Goal: Information Seeking & Learning: Learn about a topic

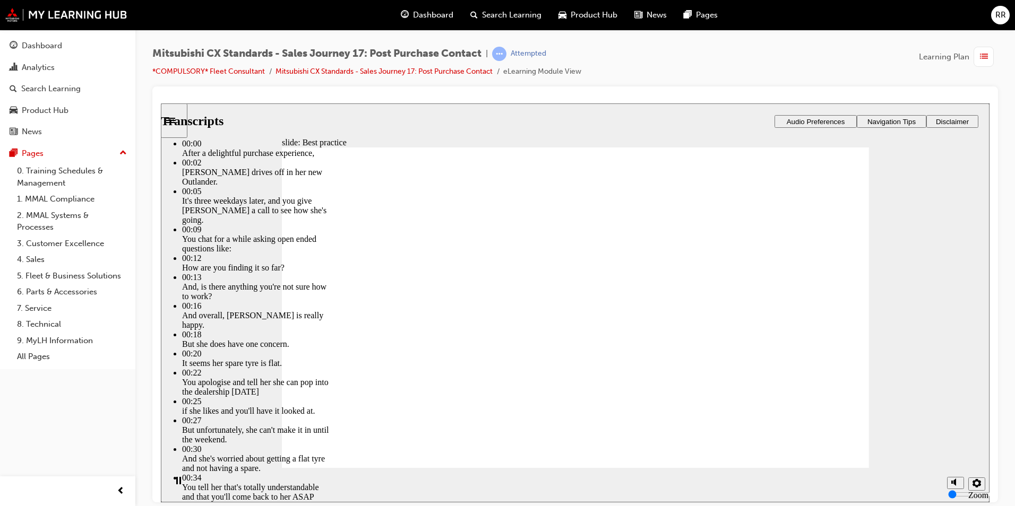
type input "103"
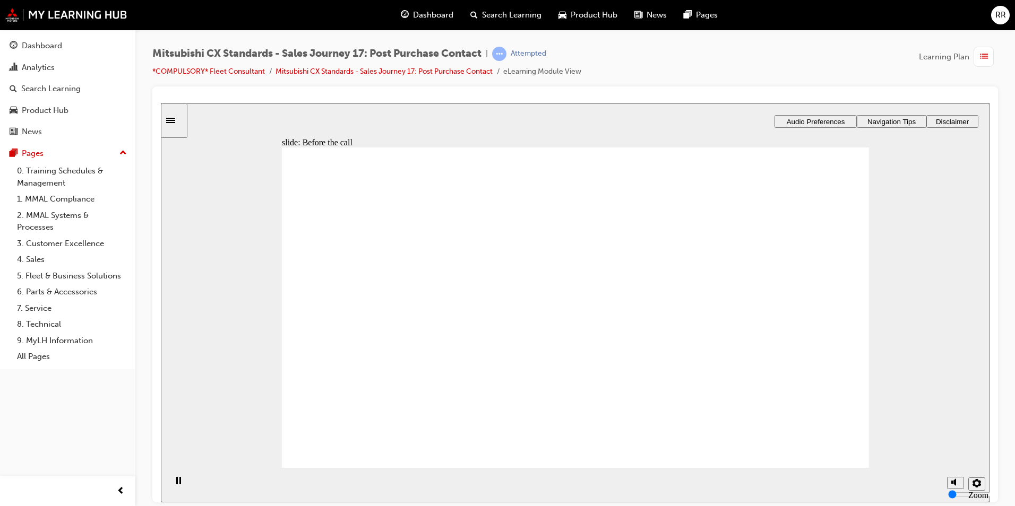
checkbox input "true"
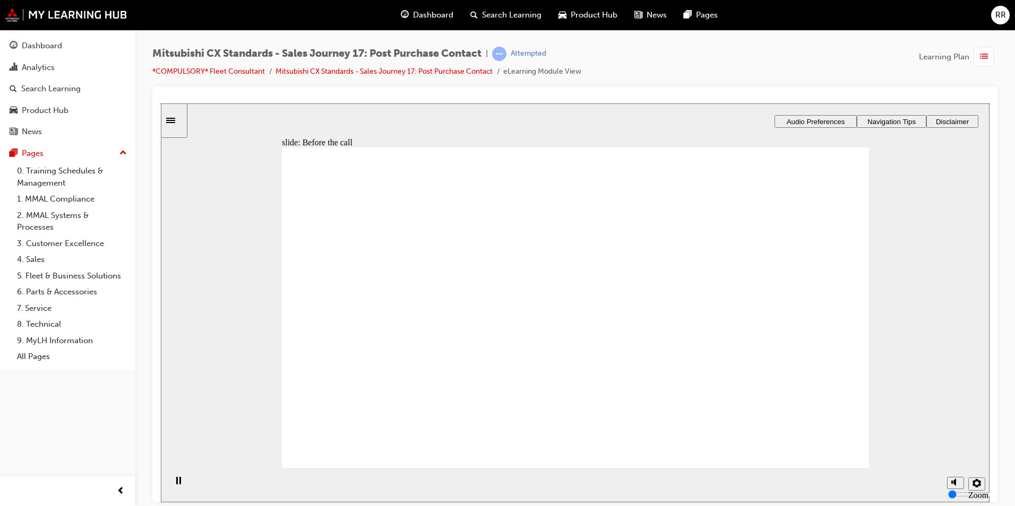
drag, startPoint x: 415, startPoint y: 353, endPoint x: 771, endPoint y: 303, distance: 360.3
drag, startPoint x: 441, startPoint y: 343, endPoint x: 591, endPoint y: 296, distance: 157.5
drag, startPoint x: 349, startPoint y: 345, endPoint x: 507, endPoint y: 307, distance: 162.1
drag, startPoint x: 380, startPoint y: 343, endPoint x: 709, endPoint y: 315, distance: 330.3
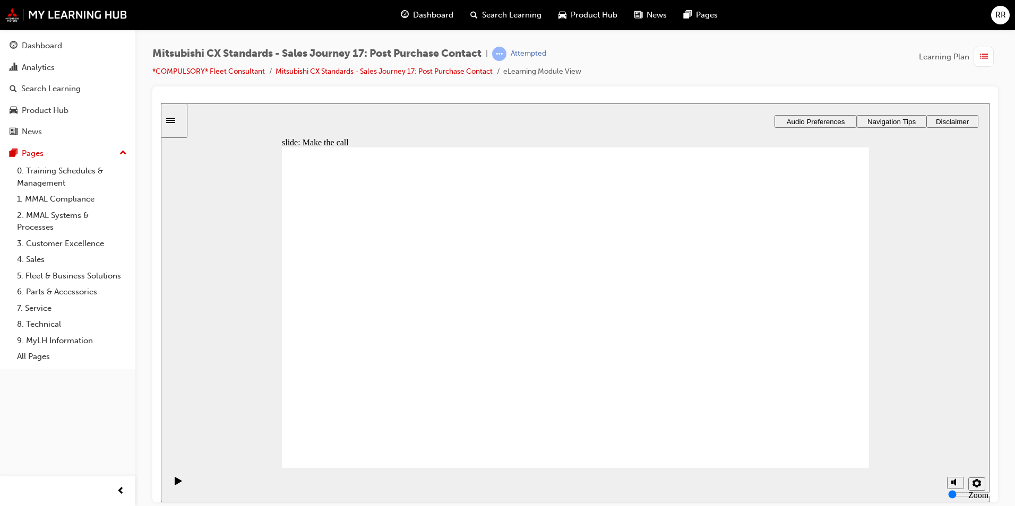
drag, startPoint x: 379, startPoint y: 350, endPoint x: 479, endPoint y: 340, distance: 100.8
drag, startPoint x: 449, startPoint y: 345, endPoint x: 573, endPoint y: 356, distance: 124.8
drag, startPoint x: 571, startPoint y: 348, endPoint x: 684, endPoint y: 332, distance: 113.6
drag, startPoint x: 722, startPoint y: 316, endPoint x: 580, endPoint y: 353, distance: 147.0
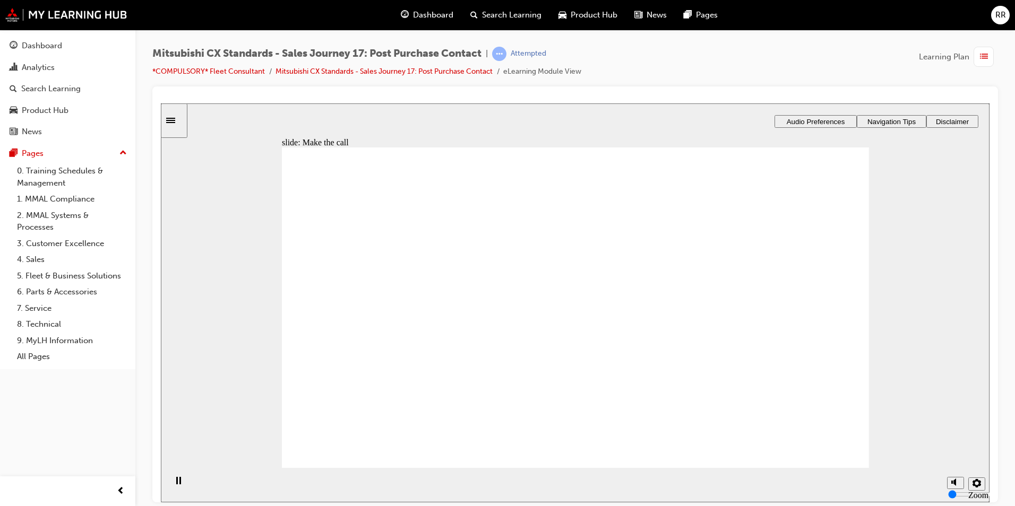
drag, startPoint x: 433, startPoint y: 345, endPoint x: 497, endPoint y: 332, distance: 65.4
drag, startPoint x: 391, startPoint y: 352, endPoint x: 562, endPoint y: 339, distance: 171.5
drag, startPoint x: 436, startPoint y: 356, endPoint x: 553, endPoint y: 374, distance: 118.2
drag, startPoint x: 420, startPoint y: 347, endPoint x: 568, endPoint y: 362, distance: 148.8
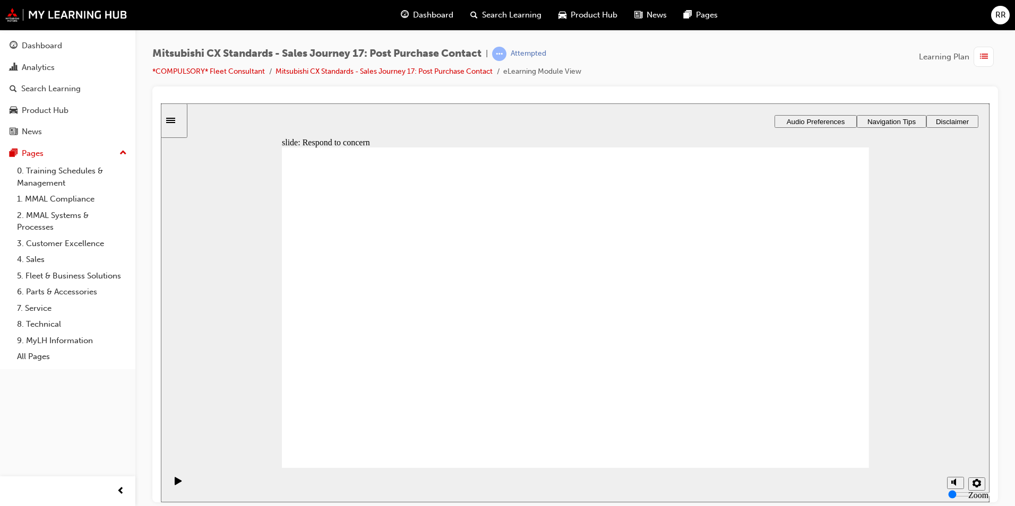
drag, startPoint x: 431, startPoint y: 333, endPoint x: 614, endPoint y: 262, distance: 196.2
drag, startPoint x: 441, startPoint y: 333, endPoint x: 585, endPoint y: 303, distance: 147.5
drag, startPoint x: 432, startPoint y: 336, endPoint x: 754, endPoint y: 291, distance: 325.3
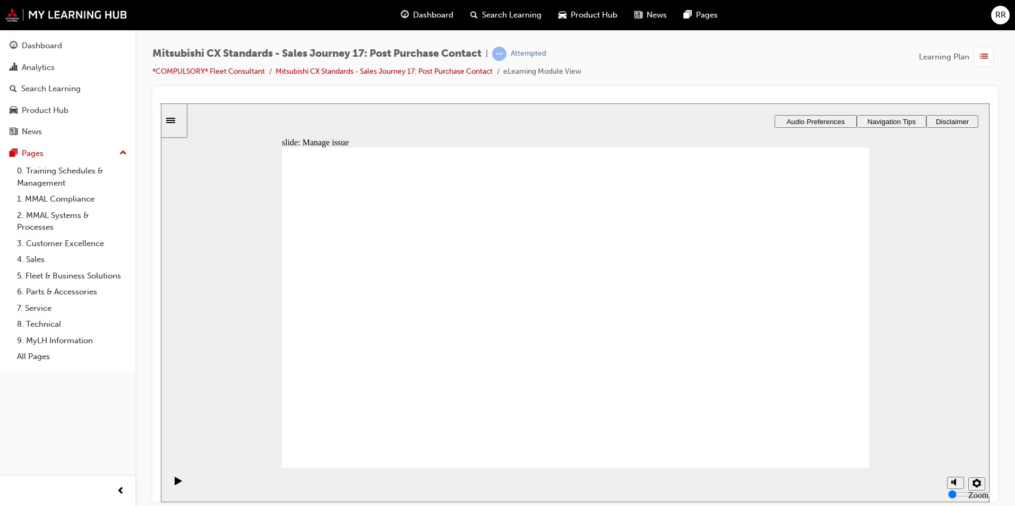
drag, startPoint x: 412, startPoint y: 338, endPoint x: 743, endPoint y: 279, distance: 335.9
drag, startPoint x: 437, startPoint y: 334, endPoint x: 544, endPoint y: 335, distance: 106.7
checkbox input "true"
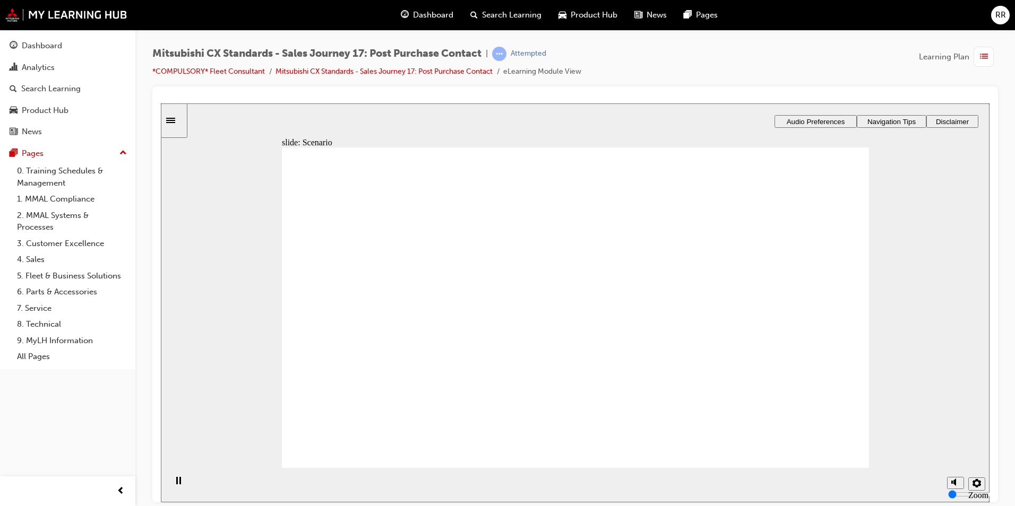
checkbox input "true"
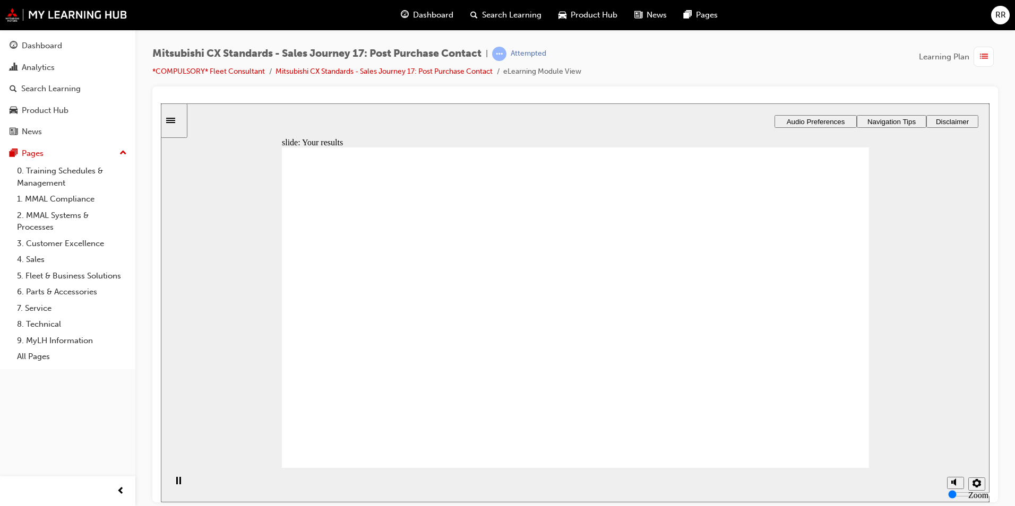
checkbox input "true"
checkbox input "false"
checkbox input "true"
drag, startPoint x: 502, startPoint y: 322, endPoint x: 509, endPoint y: 347, distance: 26.3
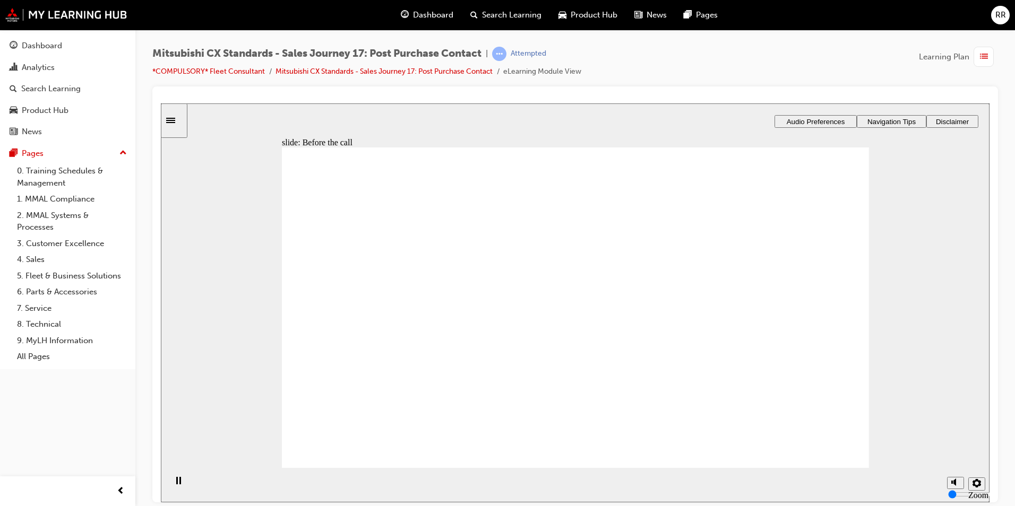
checkbox input "true"
drag, startPoint x: 424, startPoint y: 345, endPoint x: 563, endPoint y: 278, distance: 154.8
drag, startPoint x: 434, startPoint y: 352, endPoint x: 538, endPoint y: 312, distance: 110.9
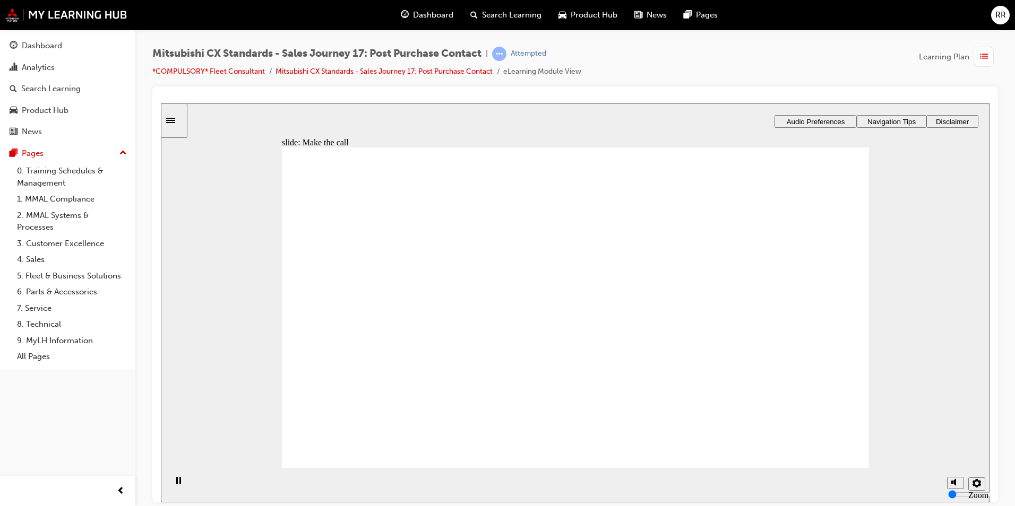
drag, startPoint x: 390, startPoint y: 345, endPoint x: 506, endPoint y: 336, distance: 117.1
drag, startPoint x: 427, startPoint y: 341, endPoint x: 823, endPoint y: 244, distance: 408.3
drag, startPoint x: 442, startPoint y: 355, endPoint x: 511, endPoint y: 373, distance: 71.3
drag, startPoint x: 449, startPoint y: 356, endPoint x: 798, endPoint y: 285, distance: 356.4
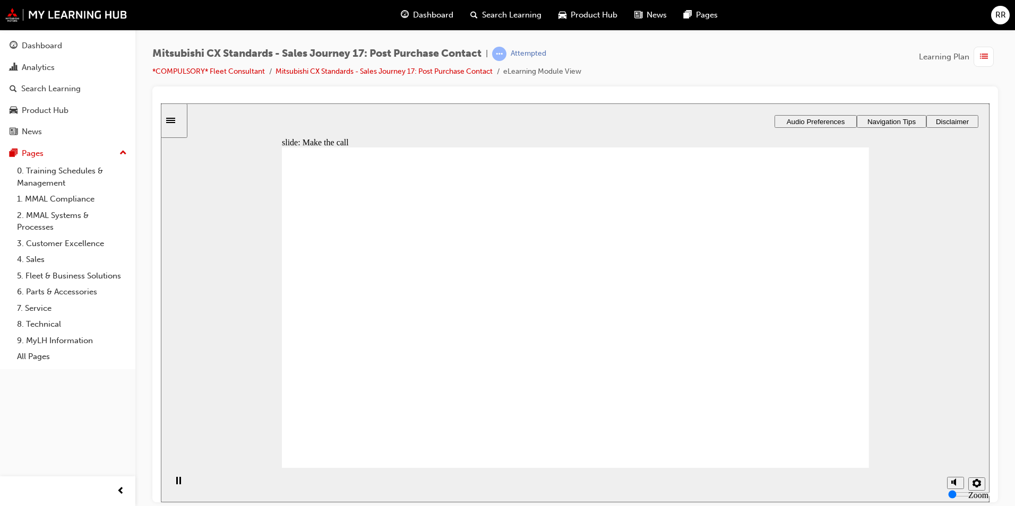
drag, startPoint x: 433, startPoint y: 340, endPoint x: 818, endPoint y: 277, distance: 390.4
drag, startPoint x: 437, startPoint y: 337, endPoint x: 525, endPoint y: 317, distance: 89.9
drag, startPoint x: 384, startPoint y: 342, endPoint x: 474, endPoint y: 338, distance: 89.8
drag, startPoint x: 383, startPoint y: 342, endPoint x: 521, endPoint y: 364, distance: 139.7
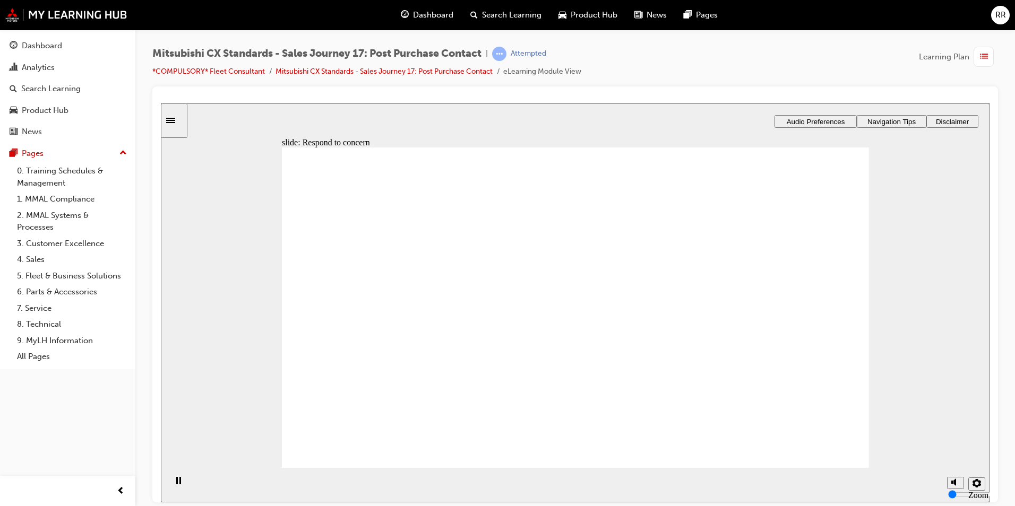
checkbox input "true"
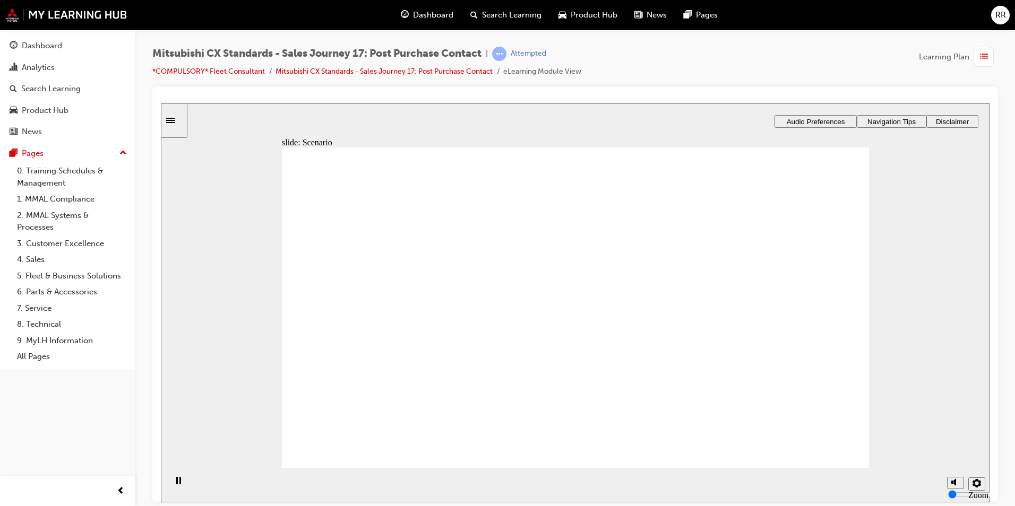
checkbox input "true"
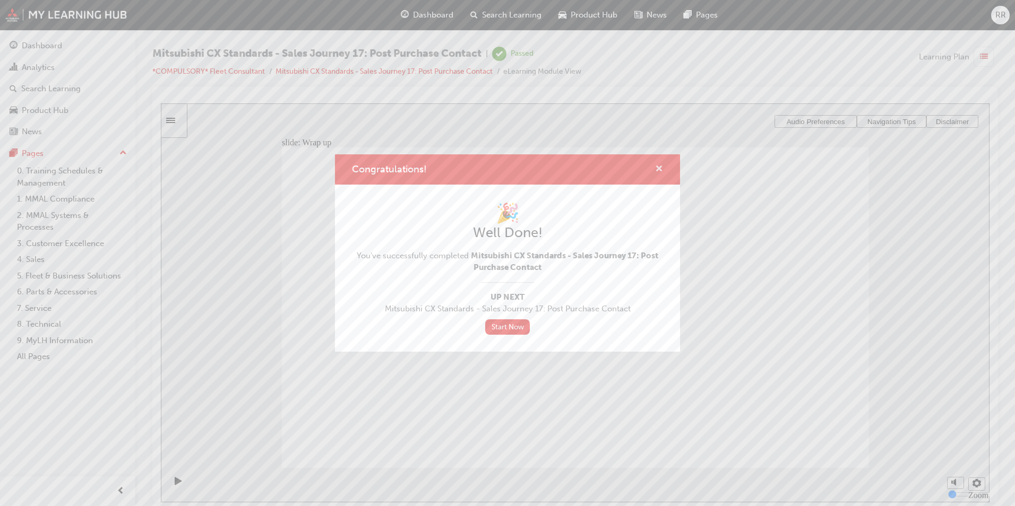
click at [659, 171] on span "cross-icon" at bounding box center [659, 170] width 8 height 10
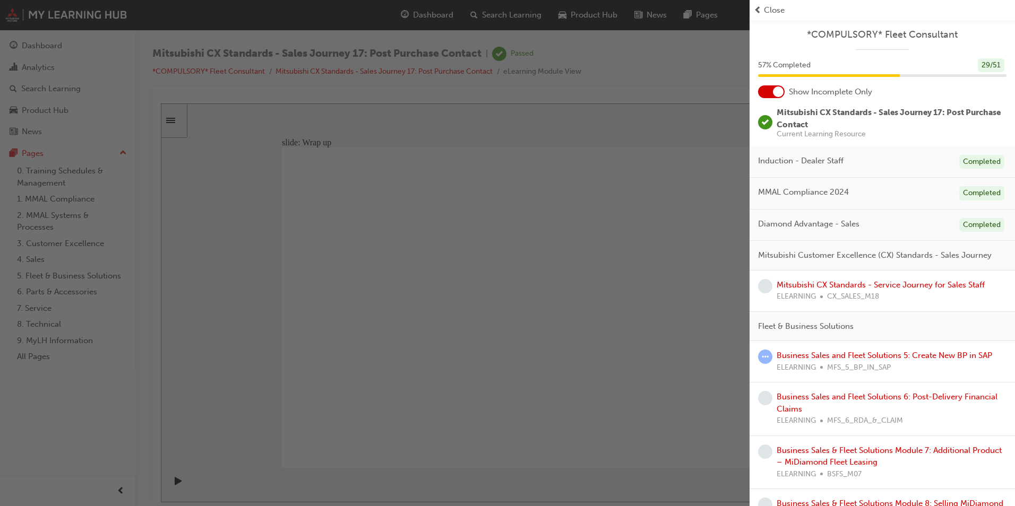
click at [632, 106] on div "button" at bounding box center [375, 253] width 750 height 506
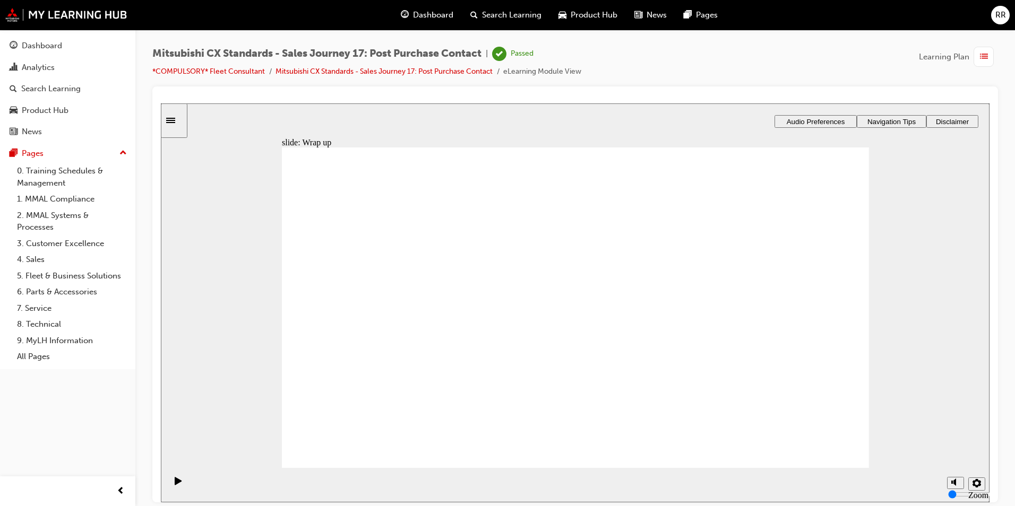
click at [411, 16] on div "Dashboard" at bounding box center [427, 15] width 70 height 22
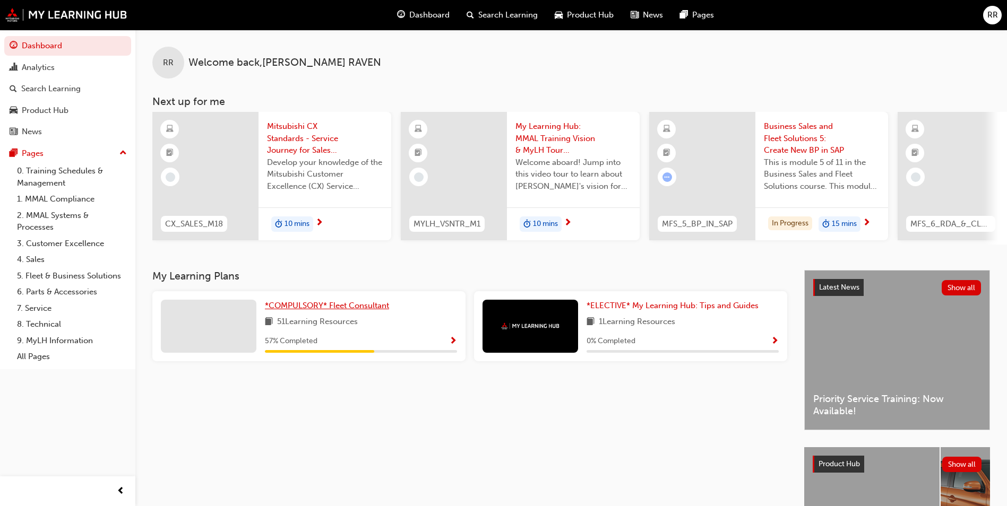
click at [380, 269] on div "RR Welcome back , [PERSON_NAME] Next up for me CX_SALES_M18 Mitsubishi CX Stand…" at bounding box center [571, 150] width 872 height 240
click at [366, 311] on span "*COMPULSORY* Fleet Consultant" at bounding box center [327, 306] width 124 height 10
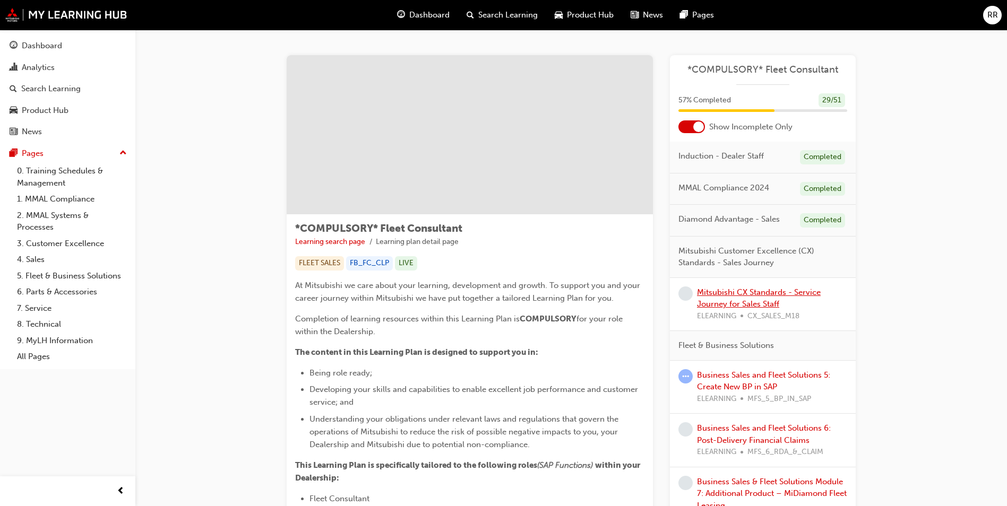
click at [754, 295] on link "Mitsubishi CX Standards - Service Journey for Sales Staff" at bounding box center [759, 299] width 124 height 22
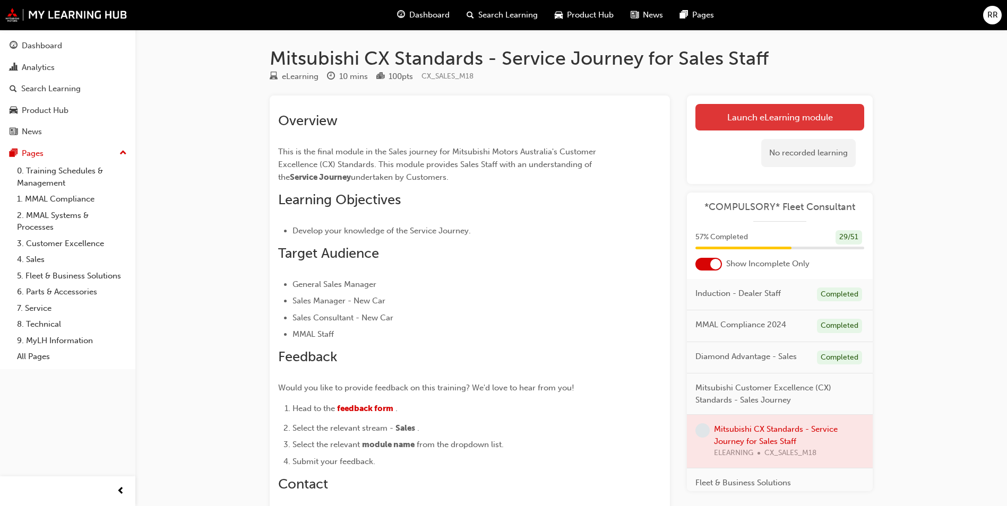
click at [763, 123] on link "Launch eLearning module" at bounding box center [779, 117] width 169 height 27
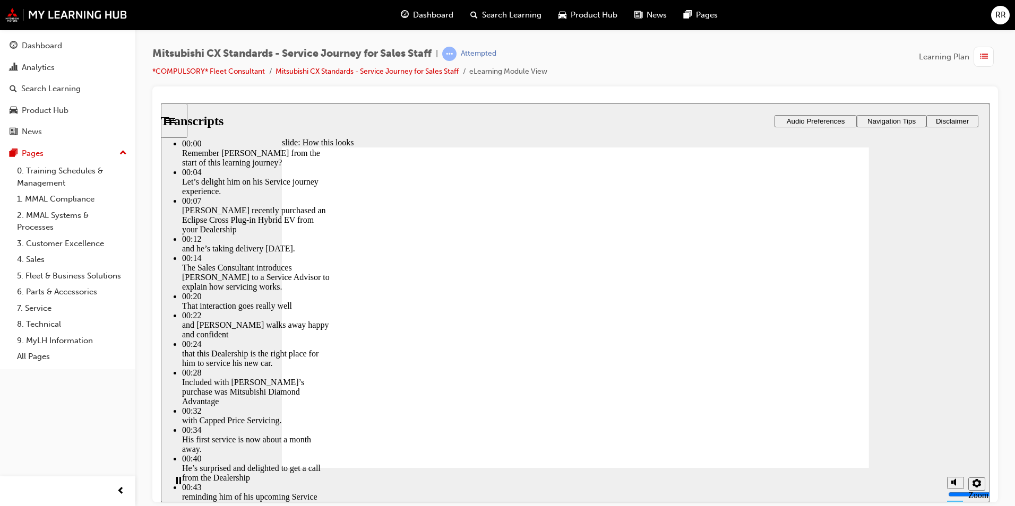
type input "330"
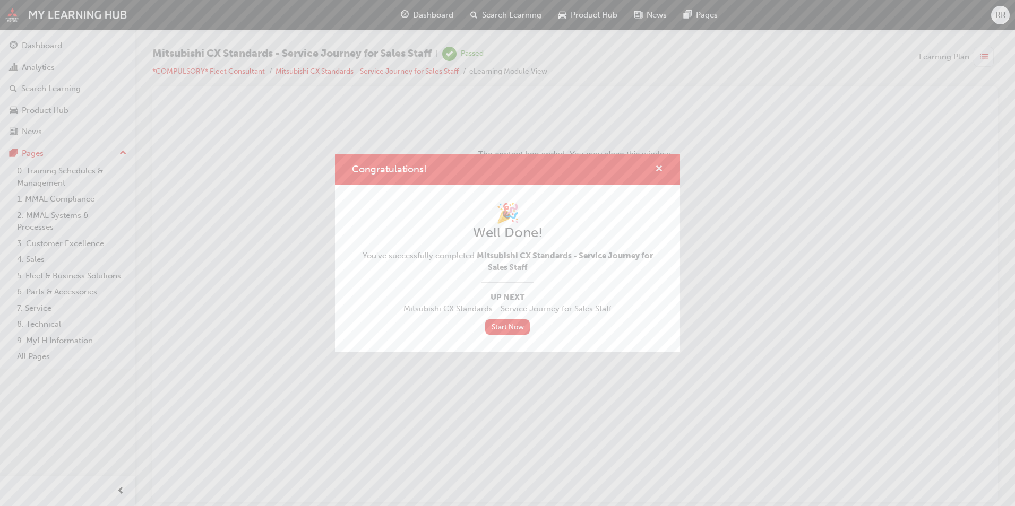
click at [659, 166] on span "cross-icon" at bounding box center [659, 170] width 8 height 10
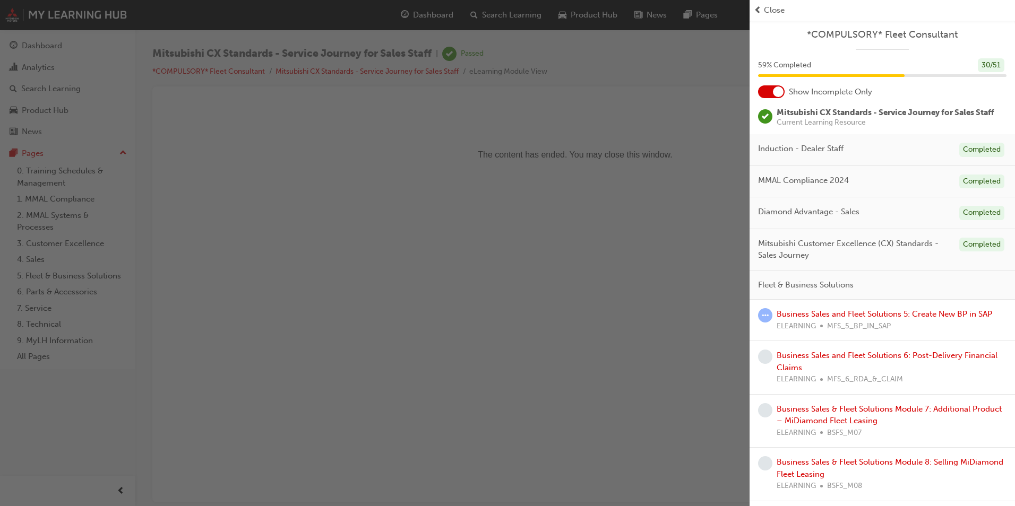
click at [573, 109] on div "button" at bounding box center [375, 253] width 750 height 506
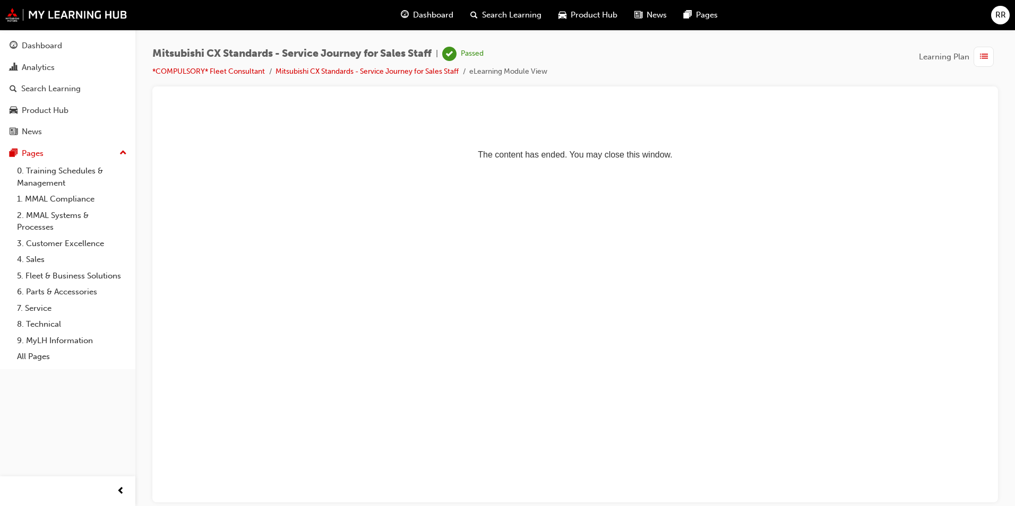
click at [425, 15] on span "Dashboard" at bounding box center [433, 15] width 40 height 12
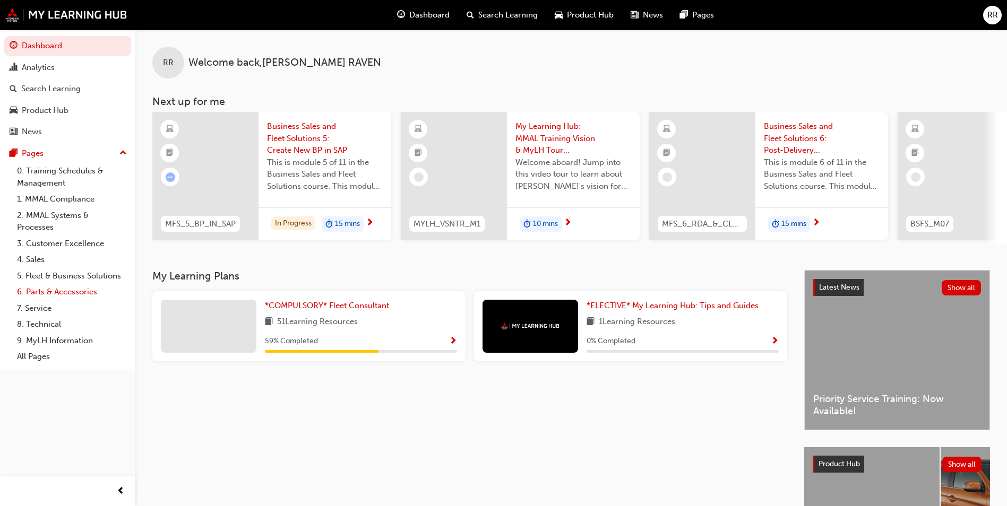
click at [44, 294] on link "6. Parts & Accessories" at bounding box center [72, 292] width 118 height 16
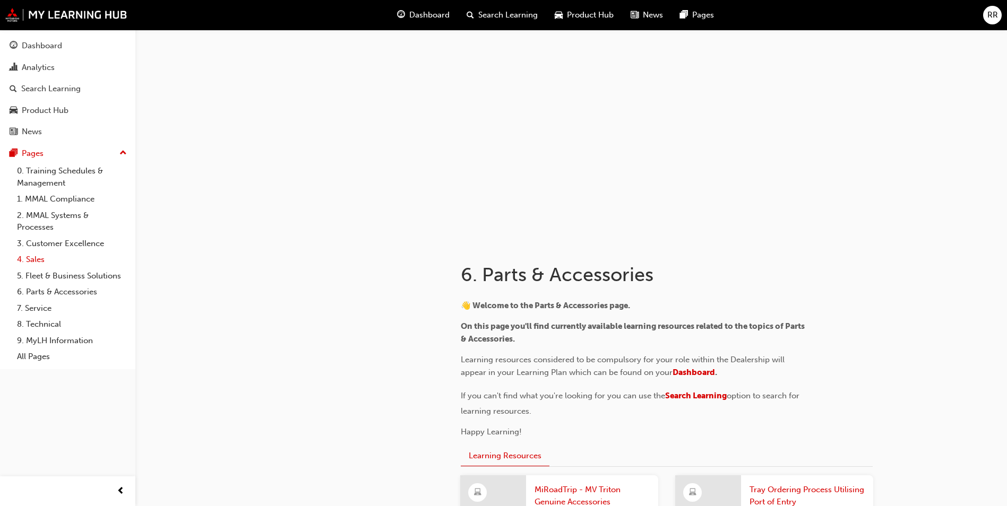
click at [43, 261] on link "4. Sales" at bounding box center [72, 260] width 118 height 16
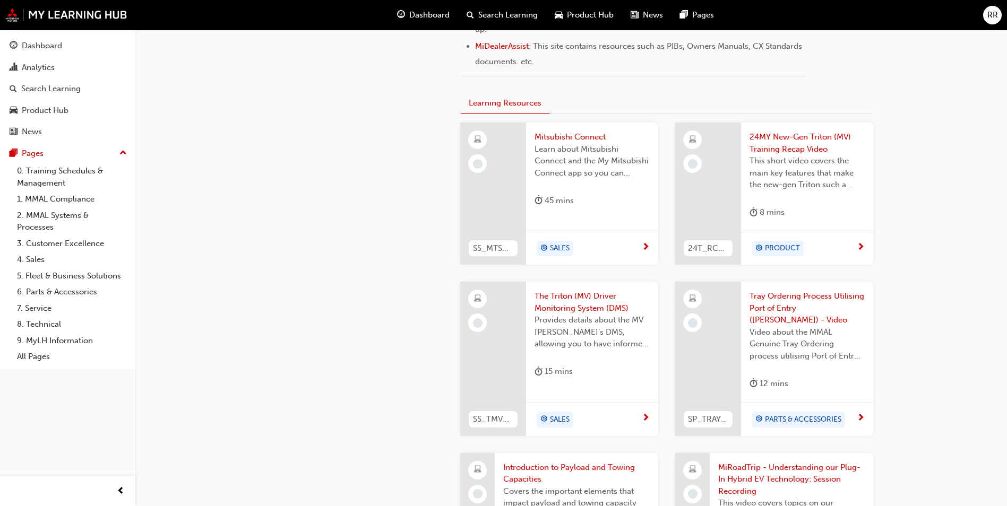
scroll to position [531, 0]
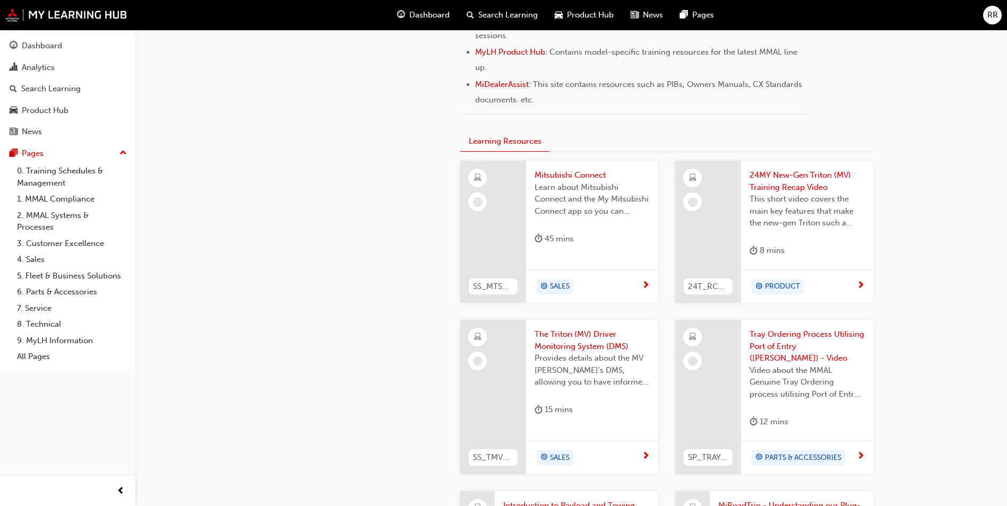
click at [556, 179] on span "Mitsubishi Connect" at bounding box center [592, 175] width 115 height 12
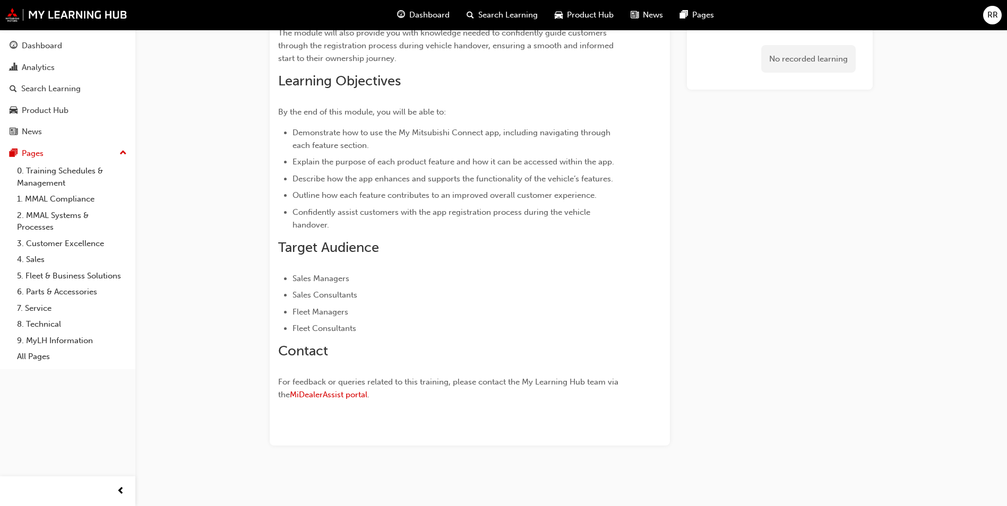
scroll to position [227, 0]
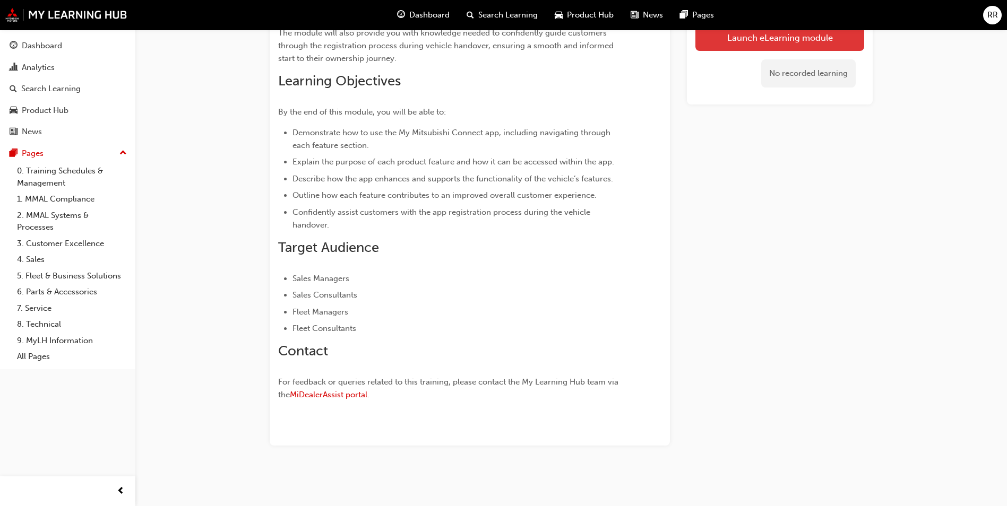
click at [755, 41] on link "Launch eLearning module" at bounding box center [779, 37] width 169 height 27
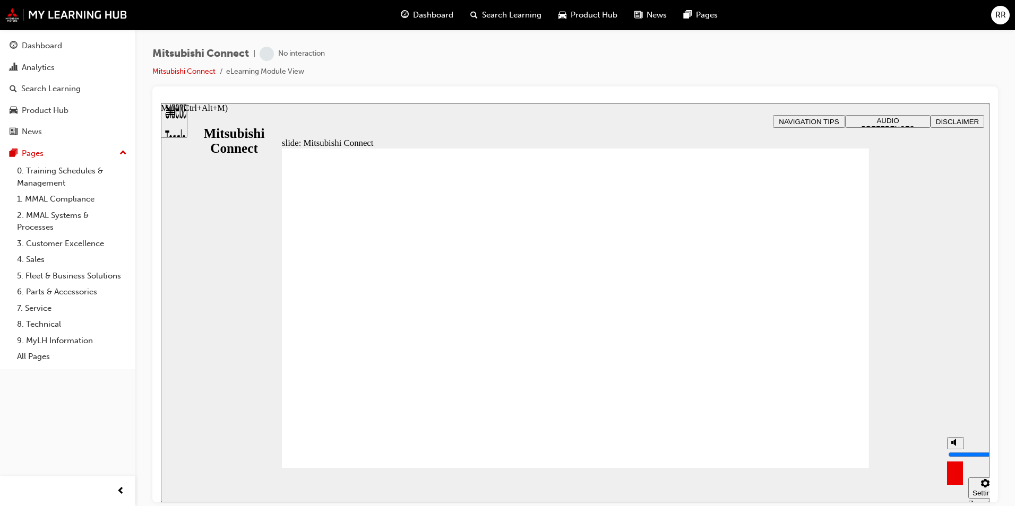
click at [960, 449] on button "Mute (Ctrl+Alt+M)" at bounding box center [955, 443] width 17 height 12
type input "0"
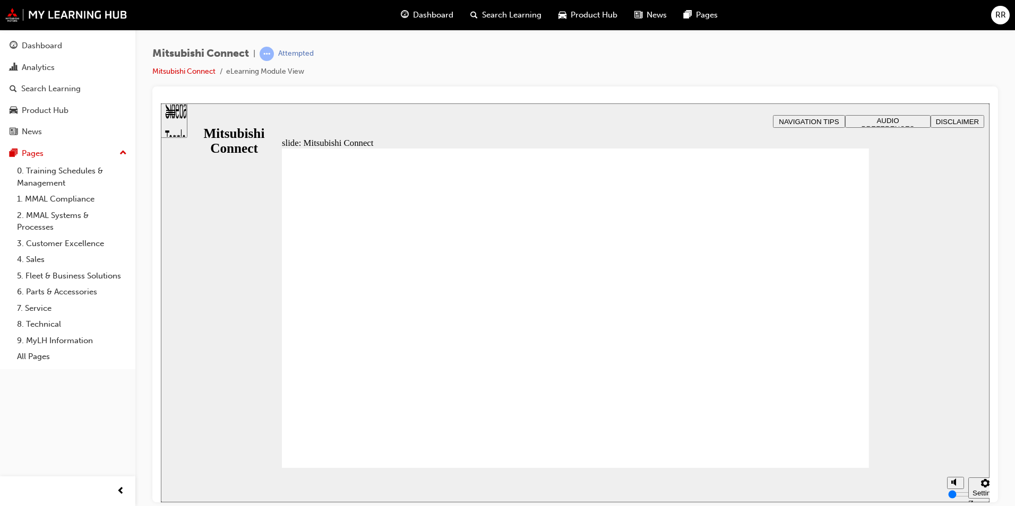
click at [447, 10] on span "Dashboard" at bounding box center [433, 15] width 40 height 12
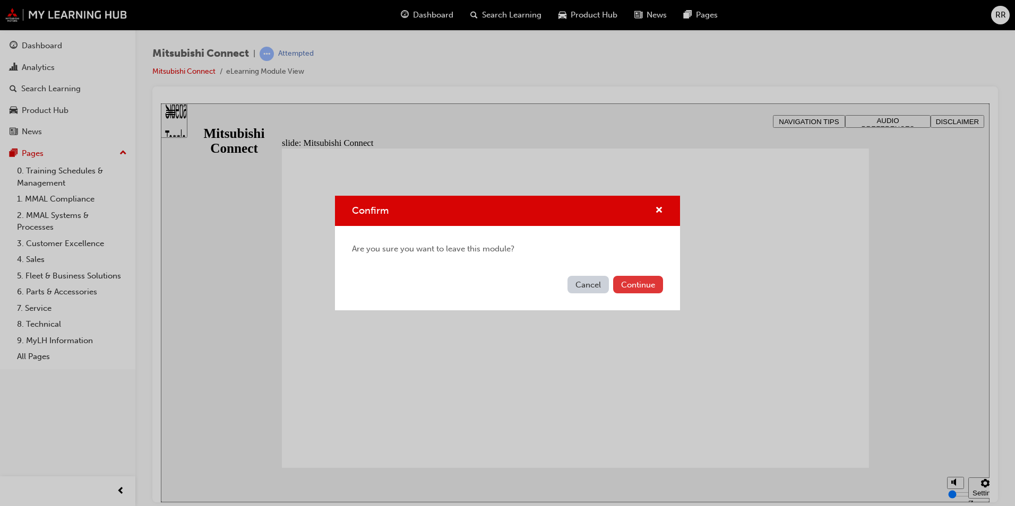
click at [648, 282] on button "Continue" at bounding box center [638, 285] width 50 height 18
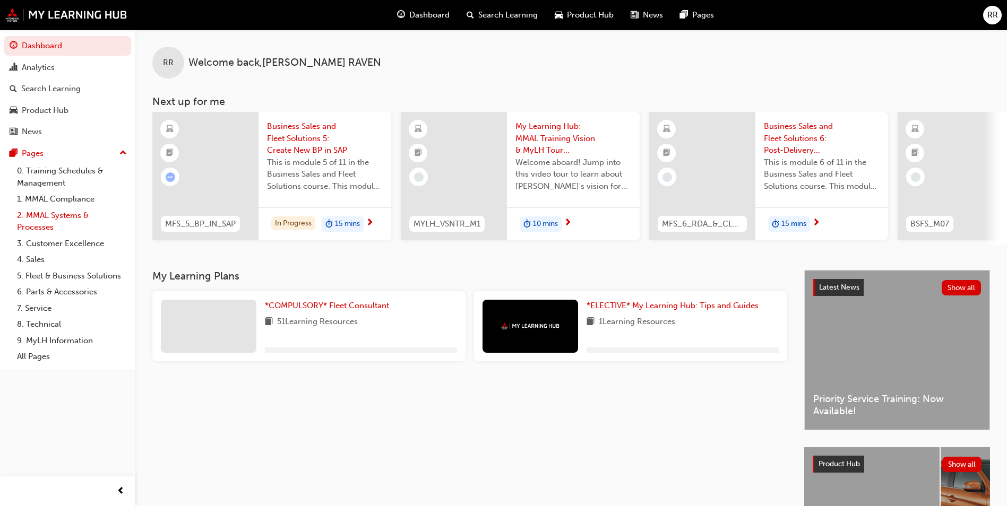
click at [80, 216] on link "2. MMAL Systems & Processes" at bounding box center [72, 222] width 118 height 28
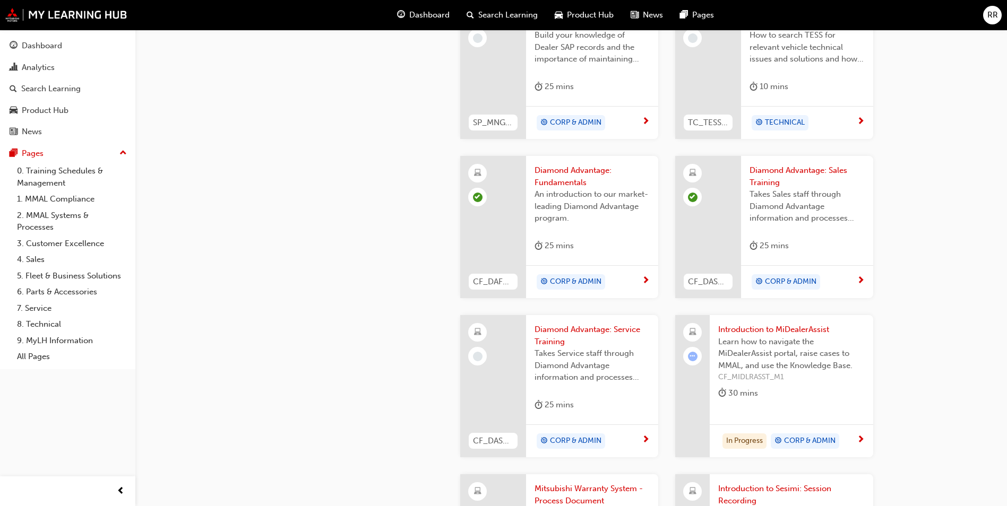
scroll to position [372, 0]
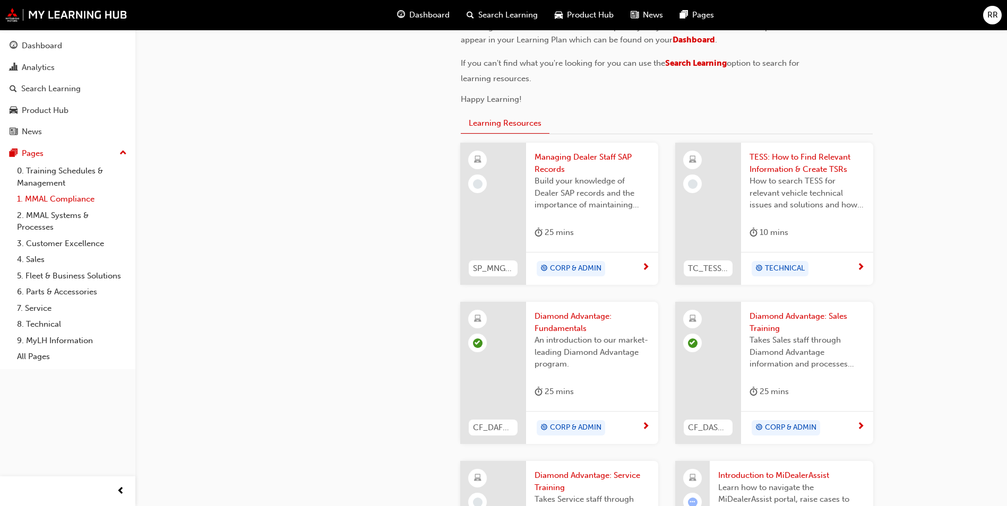
click at [68, 196] on link "1. MMAL Compliance" at bounding box center [72, 199] width 118 height 16
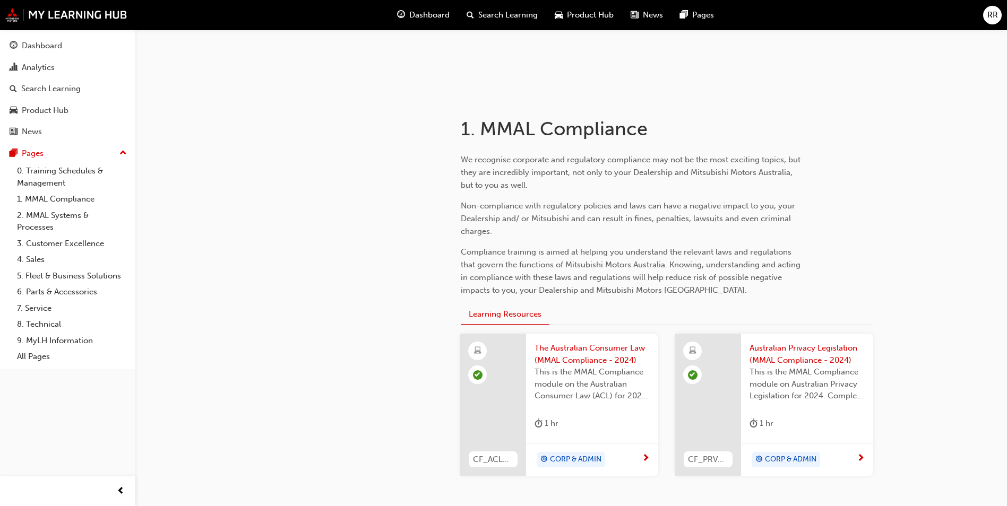
scroll to position [53, 0]
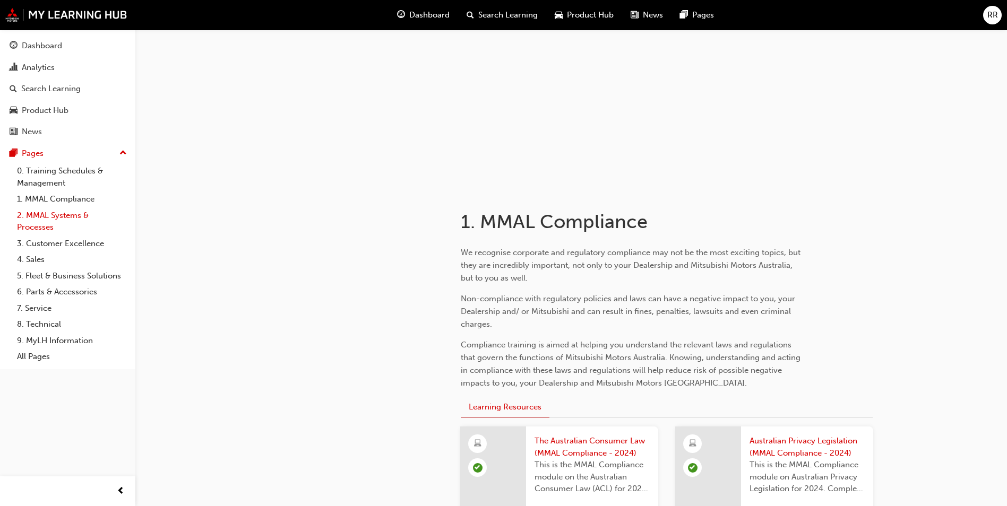
click at [57, 219] on link "2. MMAL Systems & Processes" at bounding box center [72, 222] width 118 height 28
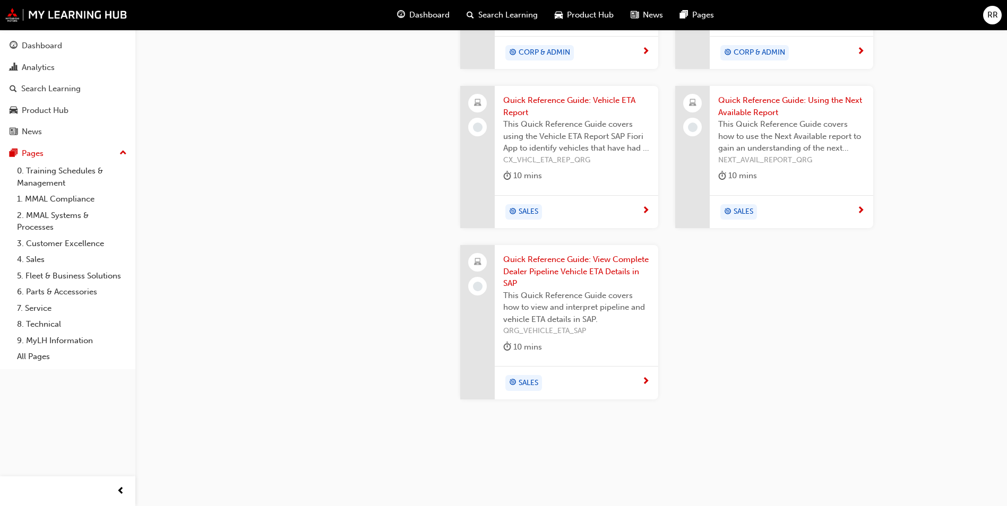
scroll to position [1227, 0]
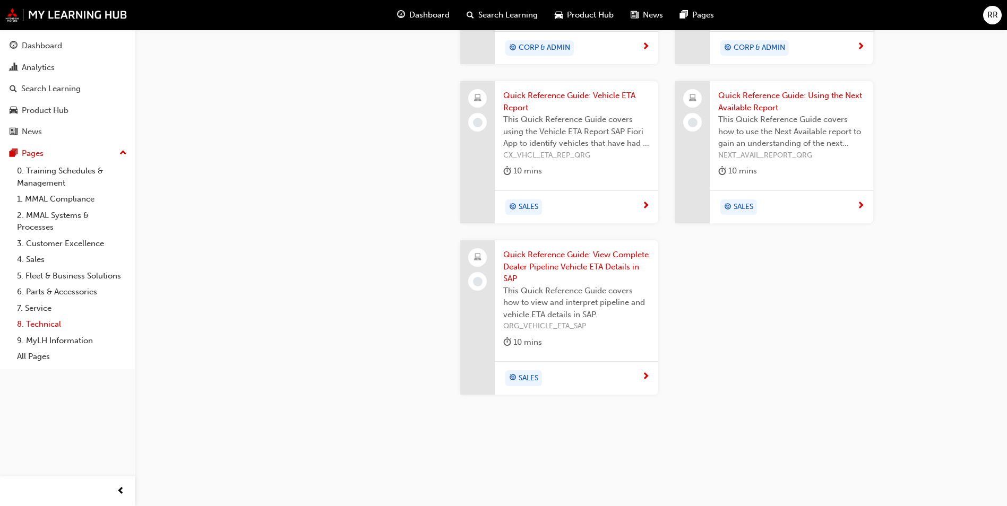
click at [63, 326] on link "8. Technical" at bounding box center [72, 324] width 118 height 16
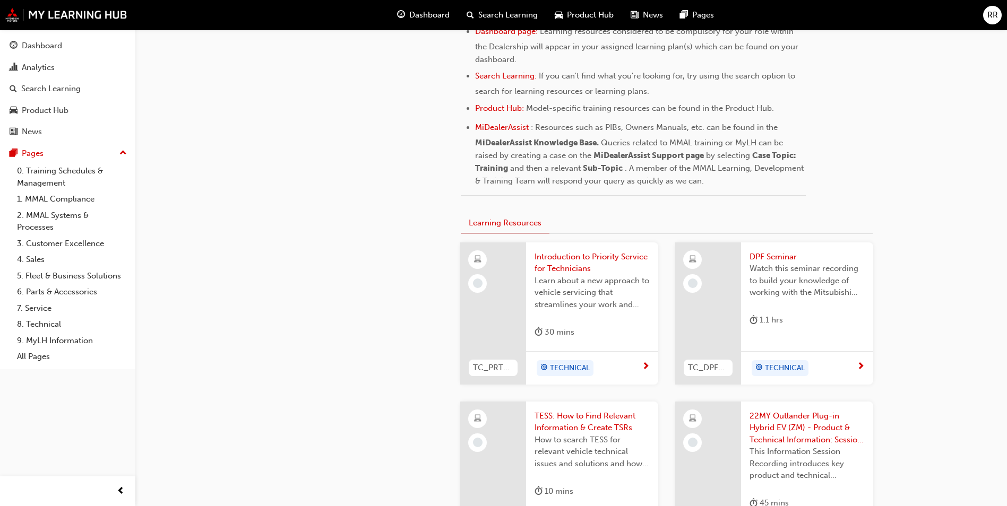
scroll to position [478, 0]
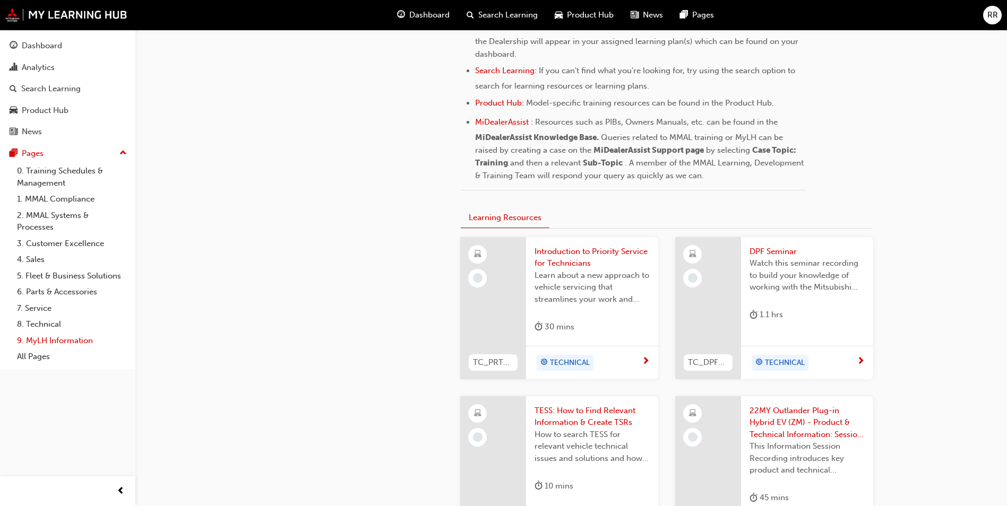
click at [75, 340] on link "9. MyLH Information" at bounding box center [72, 341] width 118 height 16
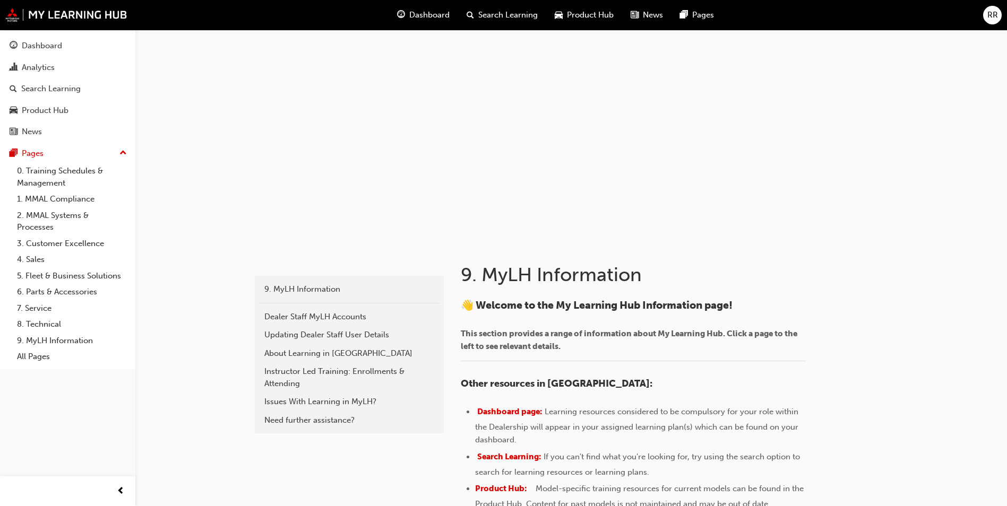
click at [427, 13] on span "Dashboard" at bounding box center [429, 15] width 40 height 12
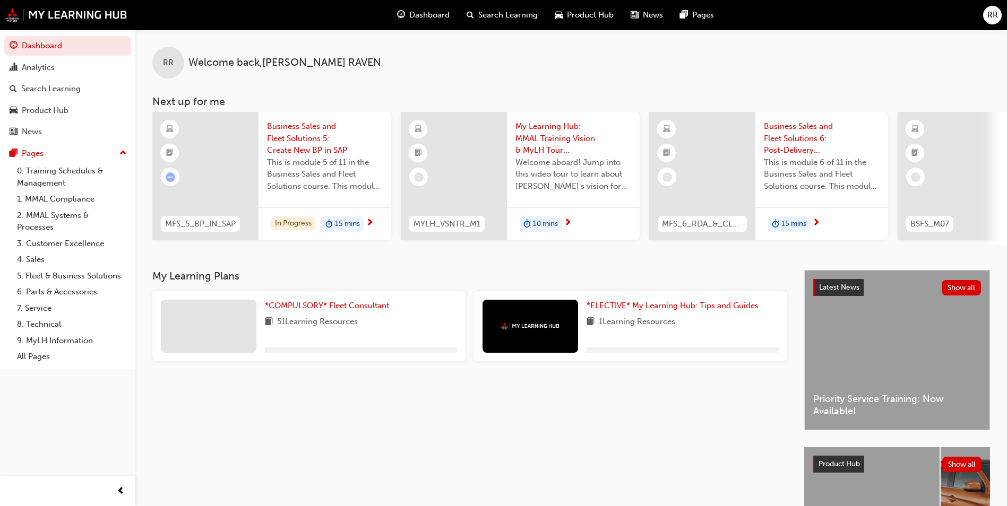
click at [496, 18] on span "Search Learning" at bounding box center [507, 15] width 59 height 12
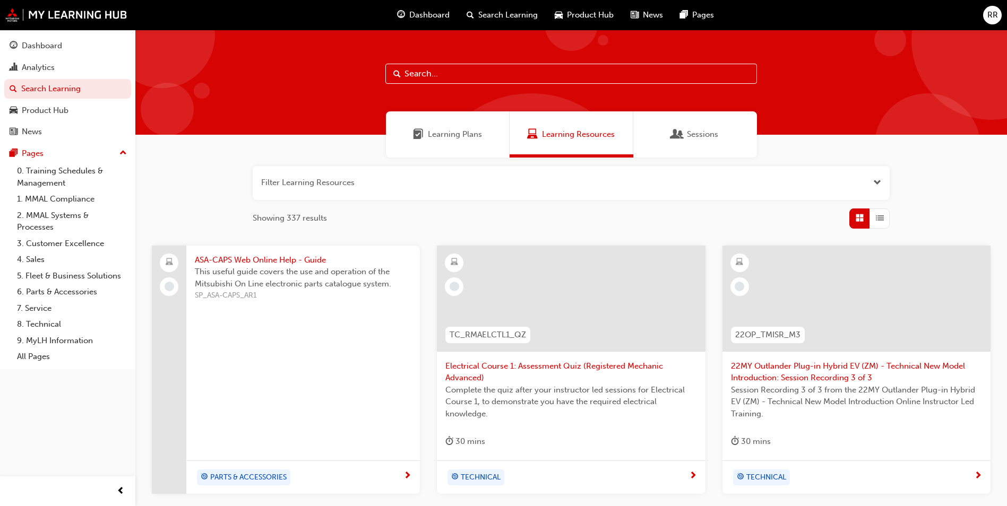
click at [433, 142] on div "Learning Plans" at bounding box center [448, 134] width 124 height 46
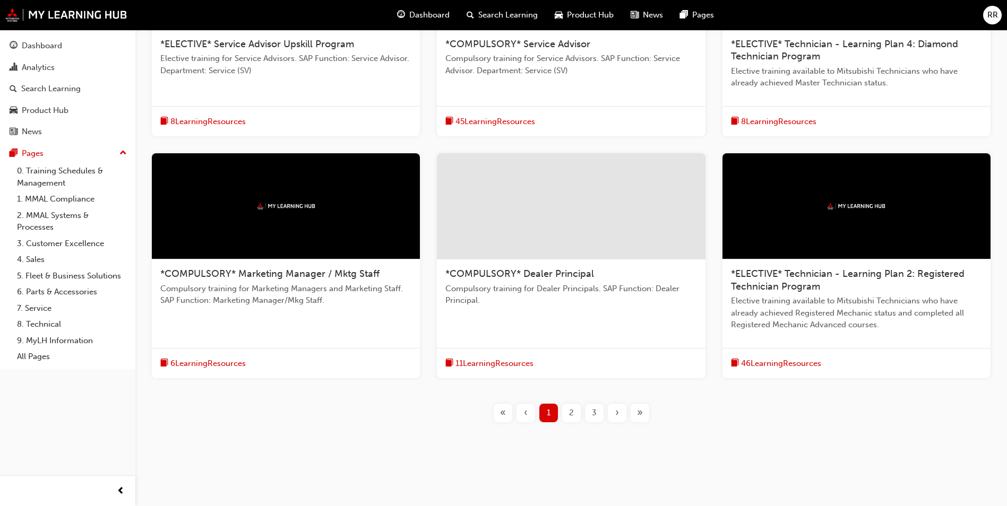
scroll to position [324, 0]
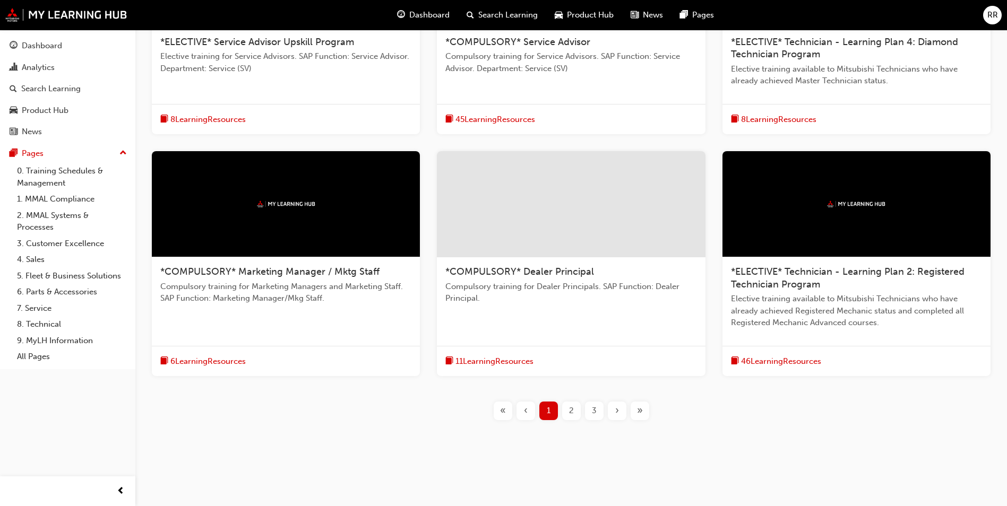
click at [569, 415] on span "2" at bounding box center [571, 411] width 5 height 12
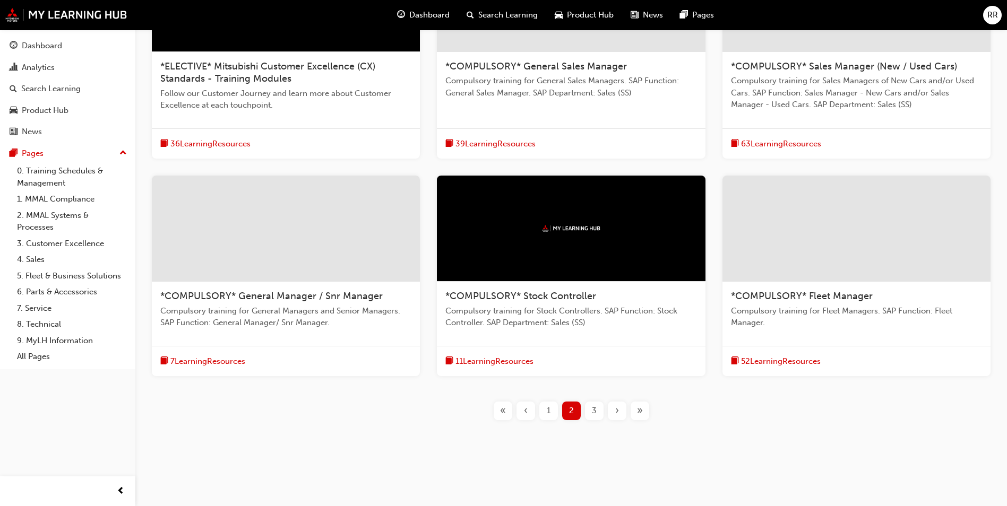
scroll to position [300, 0]
click at [559, 410] on button "1" at bounding box center [548, 411] width 23 height 19
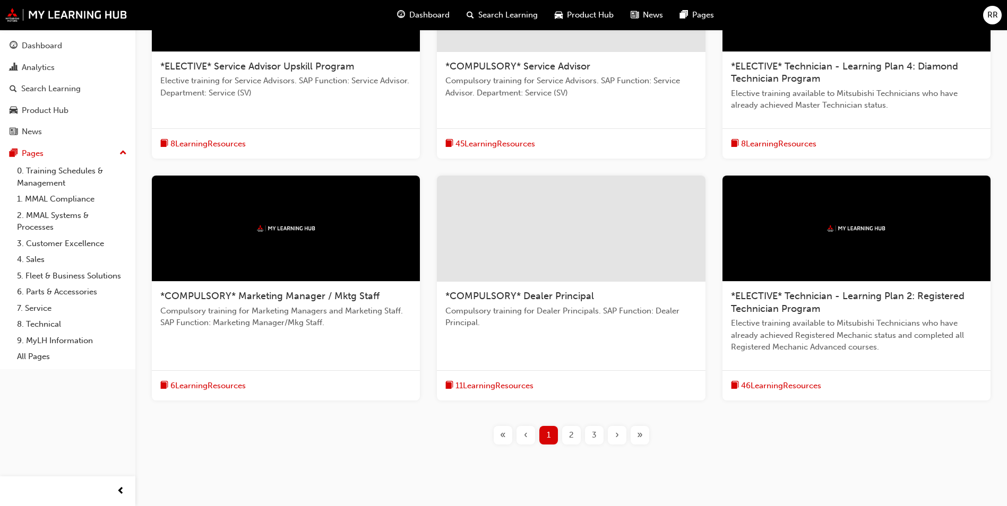
click at [567, 431] on div "2" at bounding box center [571, 435] width 19 height 19
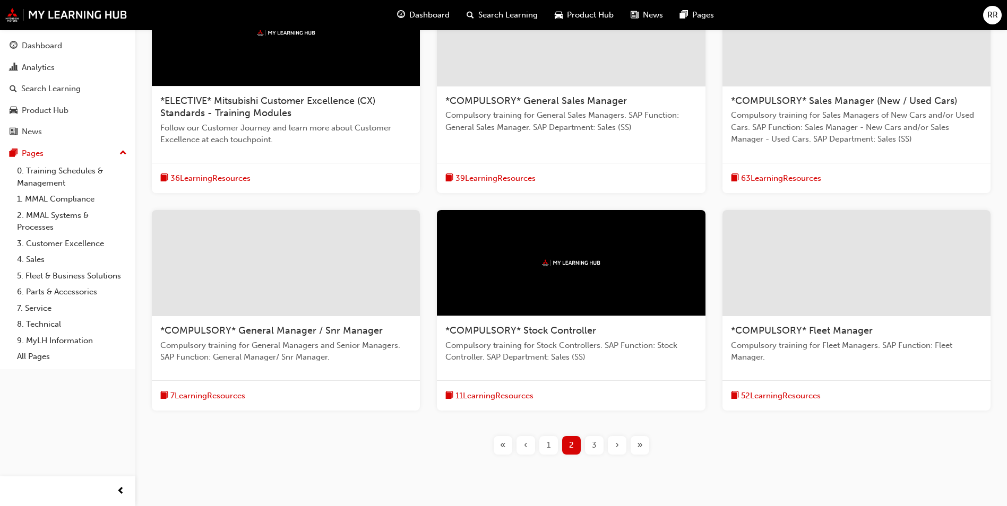
scroll to position [247, 0]
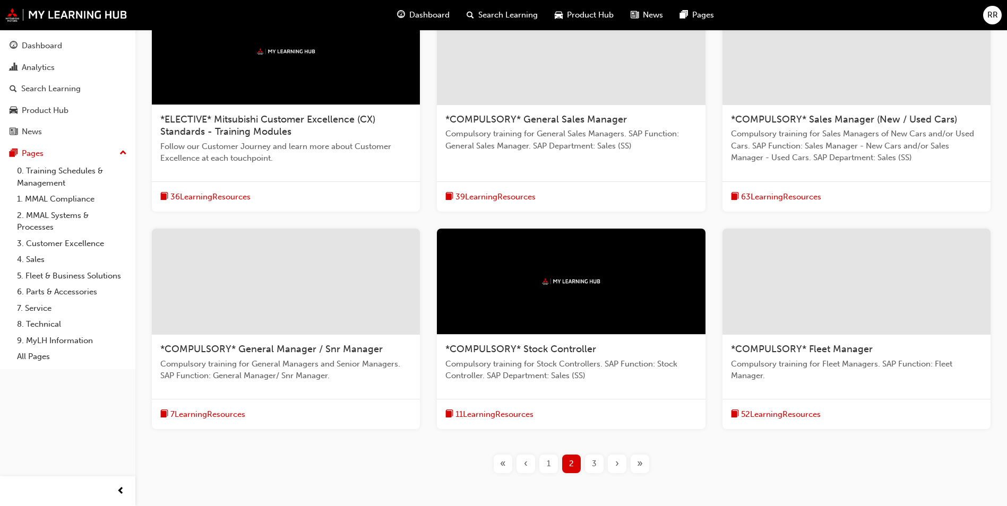
click at [588, 467] on div "3" at bounding box center [594, 464] width 19 height 19
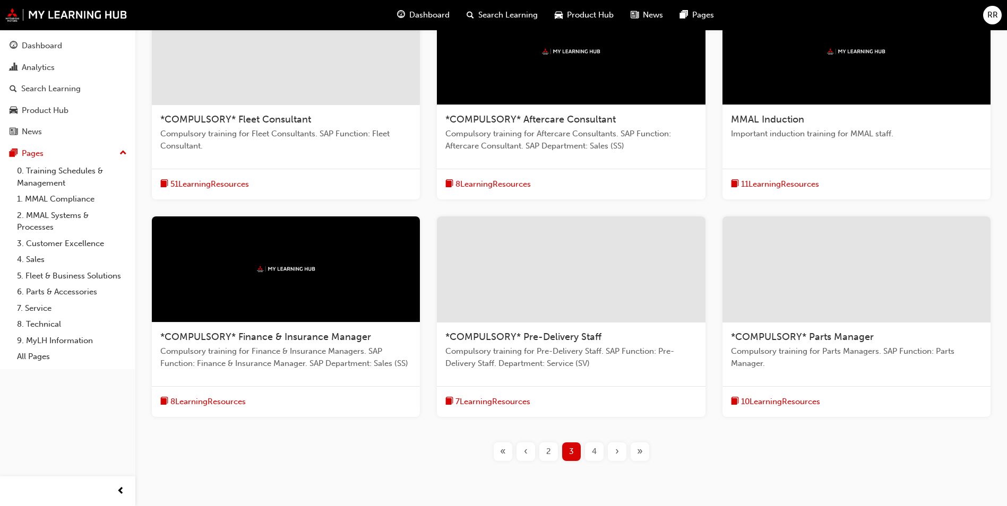
click at [595, 454] on span "4" at bounding box center [594, 452] width 5 height 12
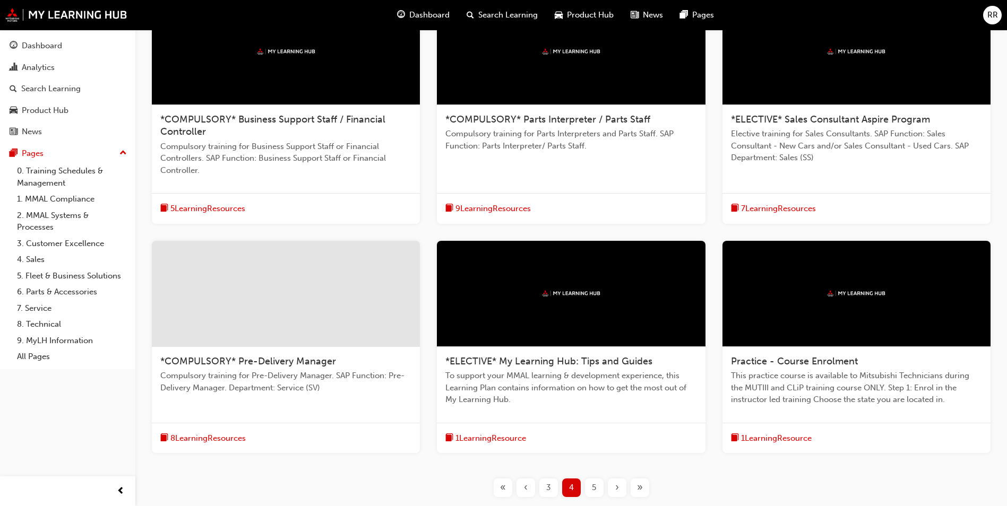
click at [594, 487] on span "5" at bounding box center [594, 488] width 4 height 12
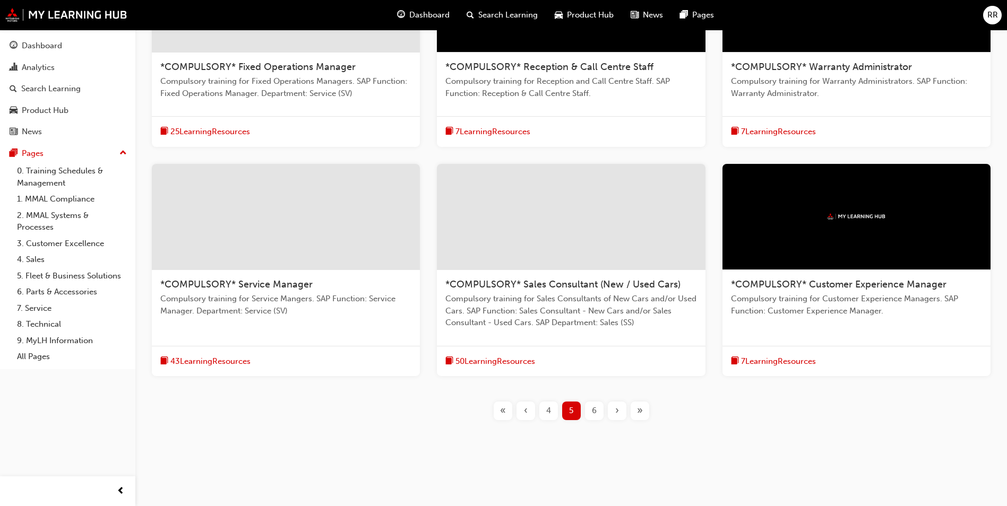
click at [593, 416] on span "6" at bounding box center [594, 411] width 5 height 12
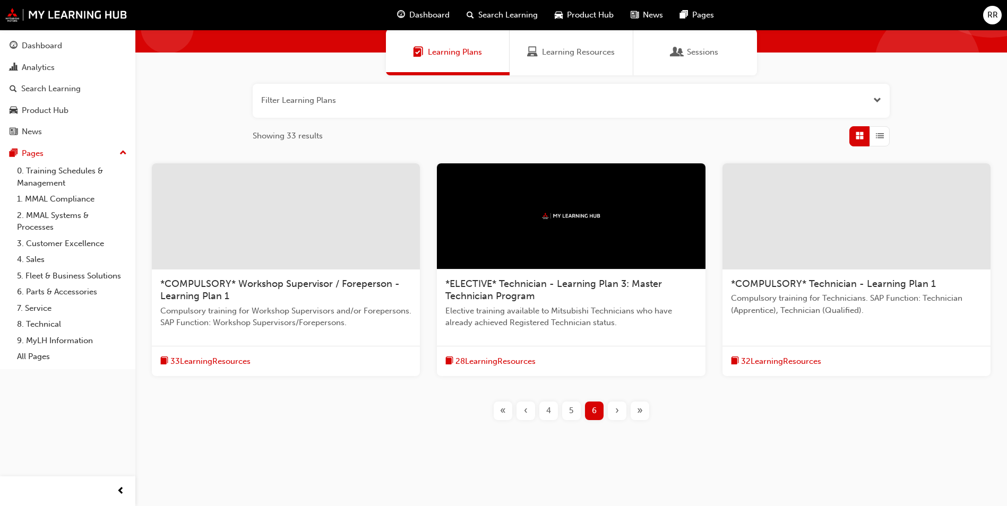
scroll to position [82, 0]
click at [569, 407] on span "5" at bounding box center [571, 411] width 4 height 12
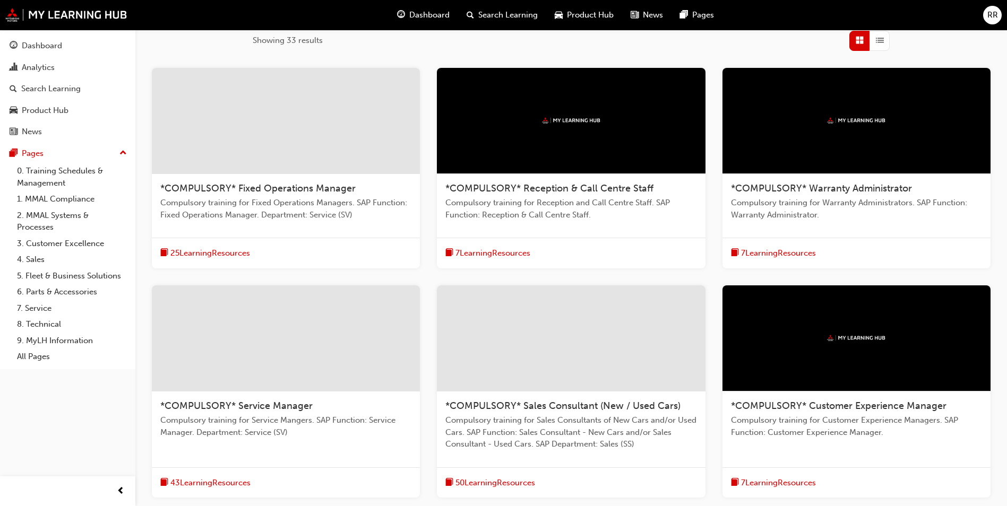
scroll to position [188, 0]
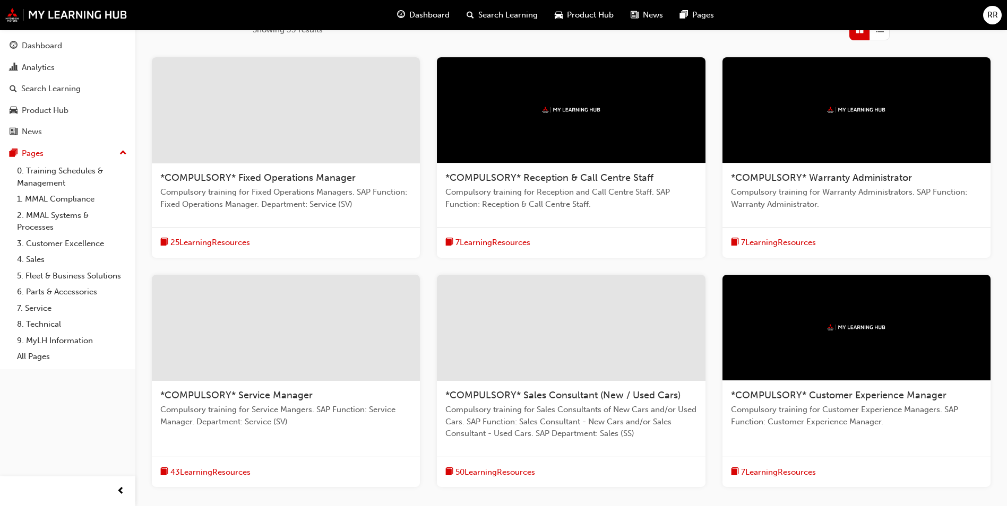
click at [602, 374] on div at bounding box center [571, 328] width 268 height 106
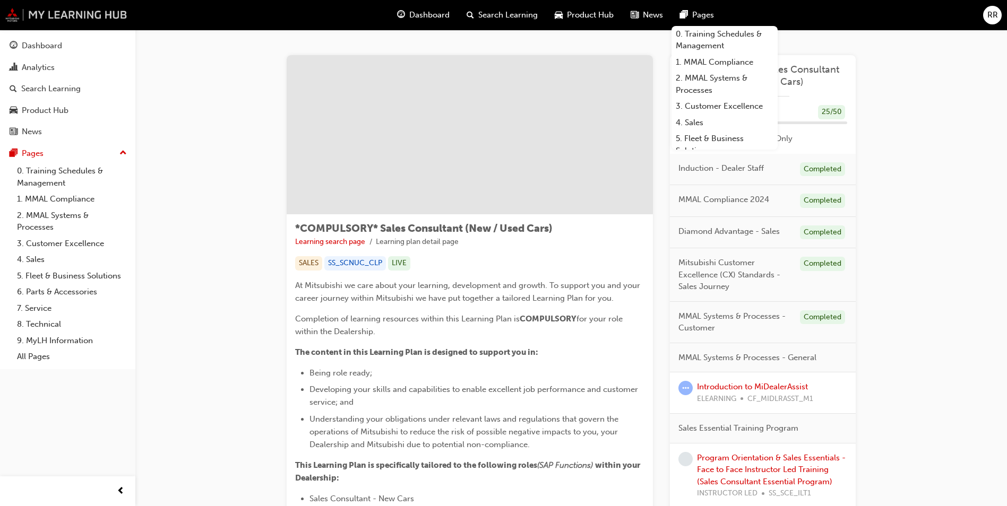
click at [38, 14] on img at bounding box center [66, 15] width 122 height 14
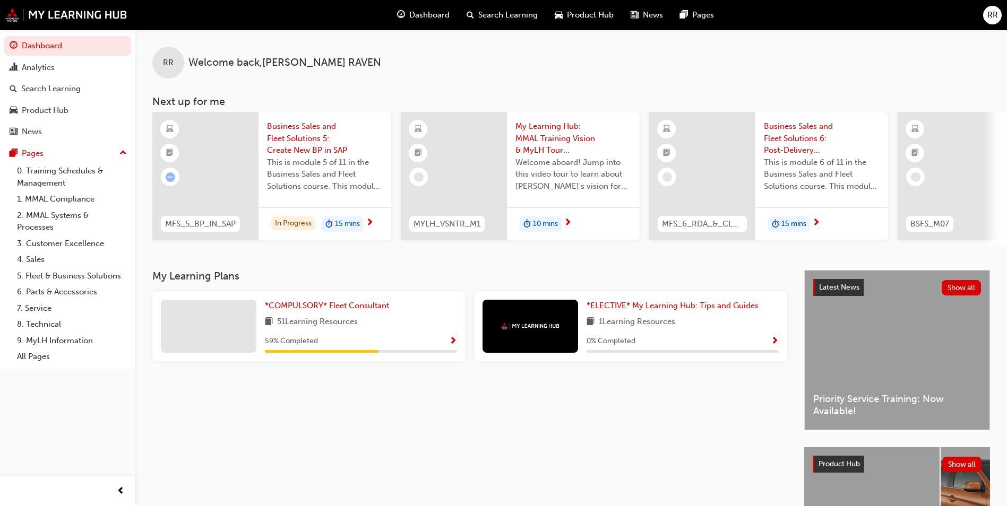
click at [994, 13] on span "RR" at bounding box center [992, 15] width 11 height 12
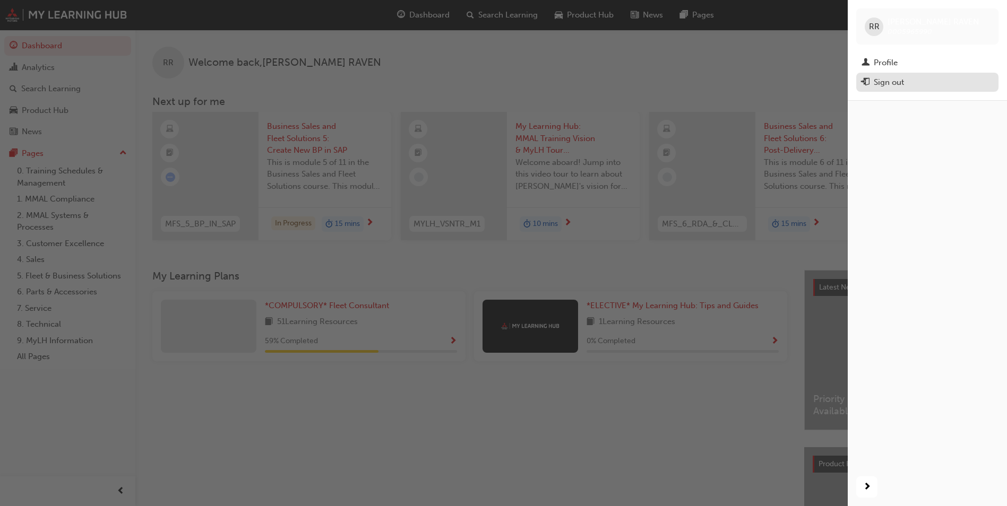
click at [908, 85] on div "Sign out" at bounding box center [928, 82] width 132 height 13
